Goal: Task Accomplishment & Management: Manage account settings

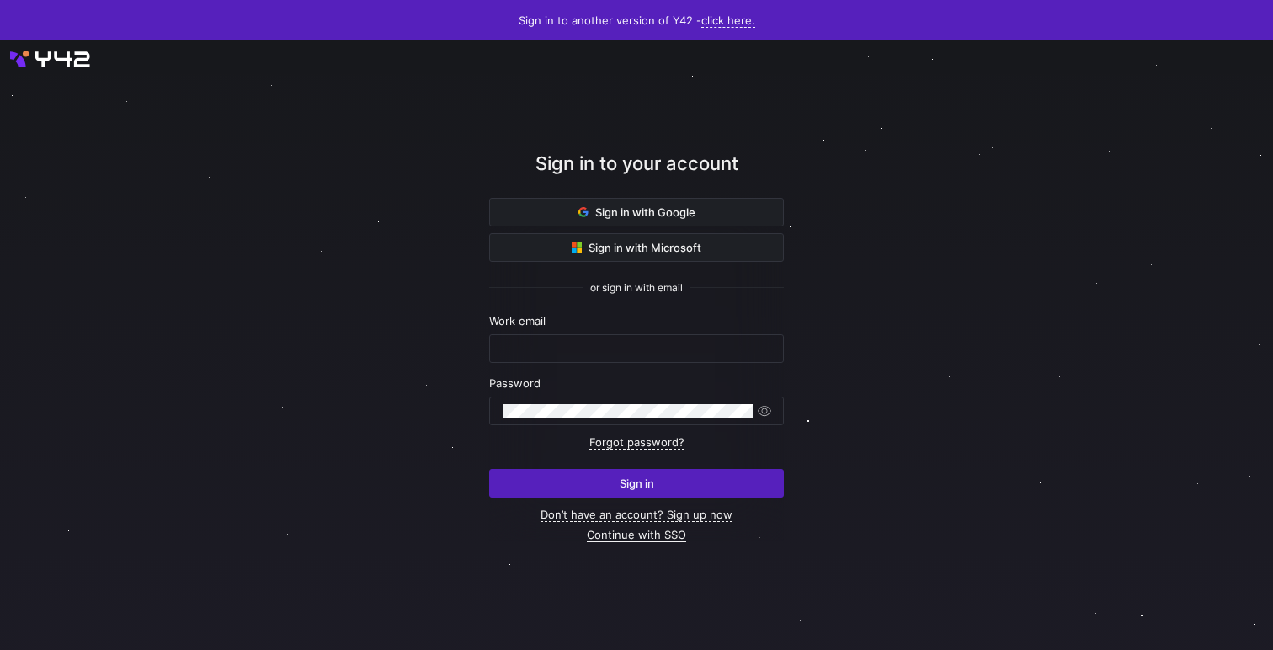
click at [643, 537] on link "Continue with SSO" at bounding box center [636, 535] width 99 height 14
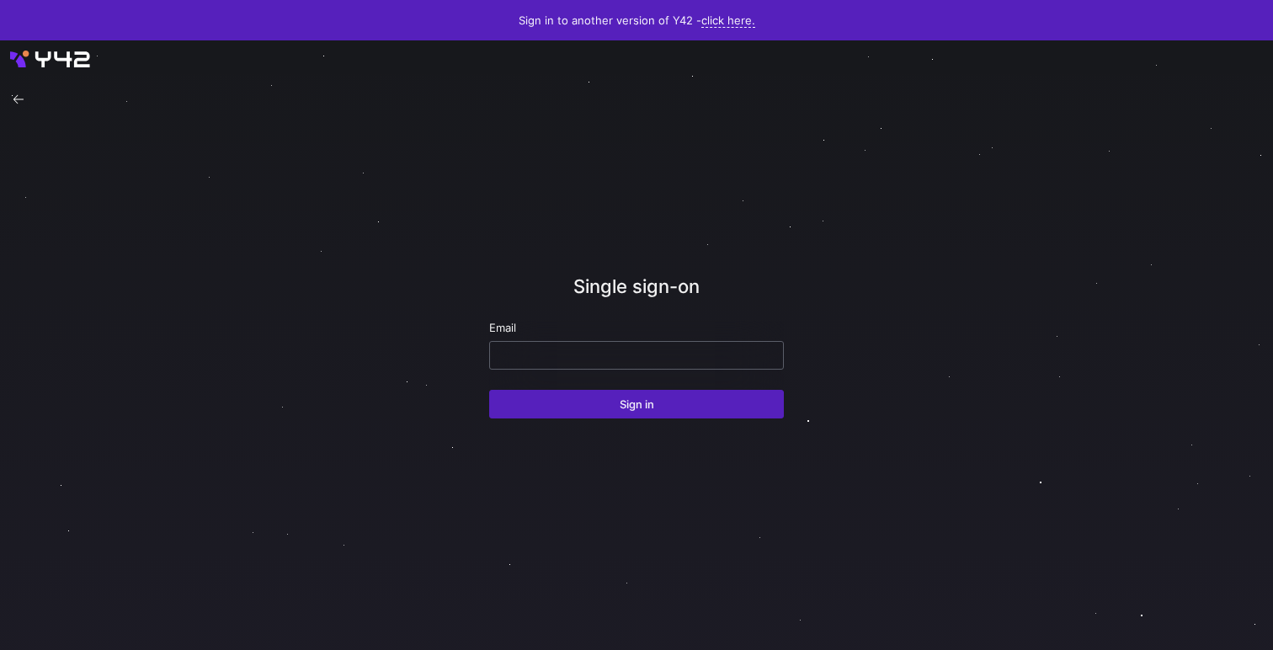
click at [630, 366] on div at bounding box center [637, 355] width 266 height 27
paste input "wBMHkKa7AB6qcADUOFLPdP8z0YuMq0K9SsnXhIO9"
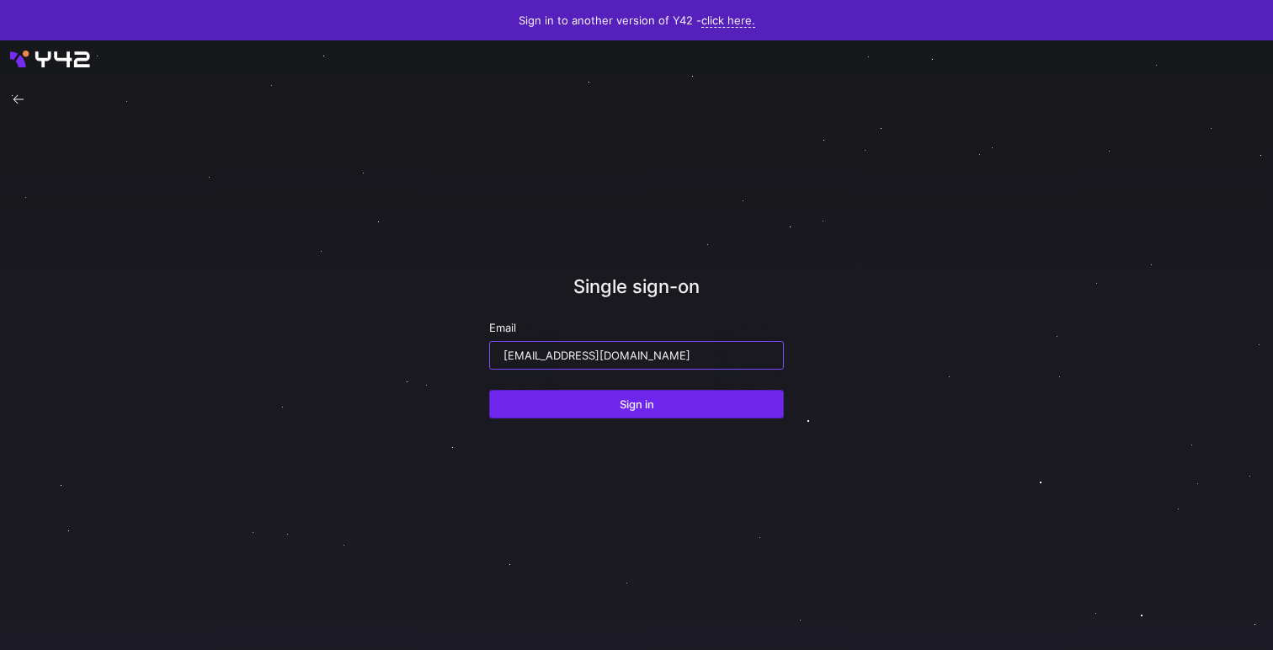
type input "[EMAIL_ADDRESS][DOMAIN_NAME]"
click at [639, 415] on span "submit" at bounding box center [636, 404] width 293 height 27
